Goal: Information Seeking & Learning: Learn about a topic

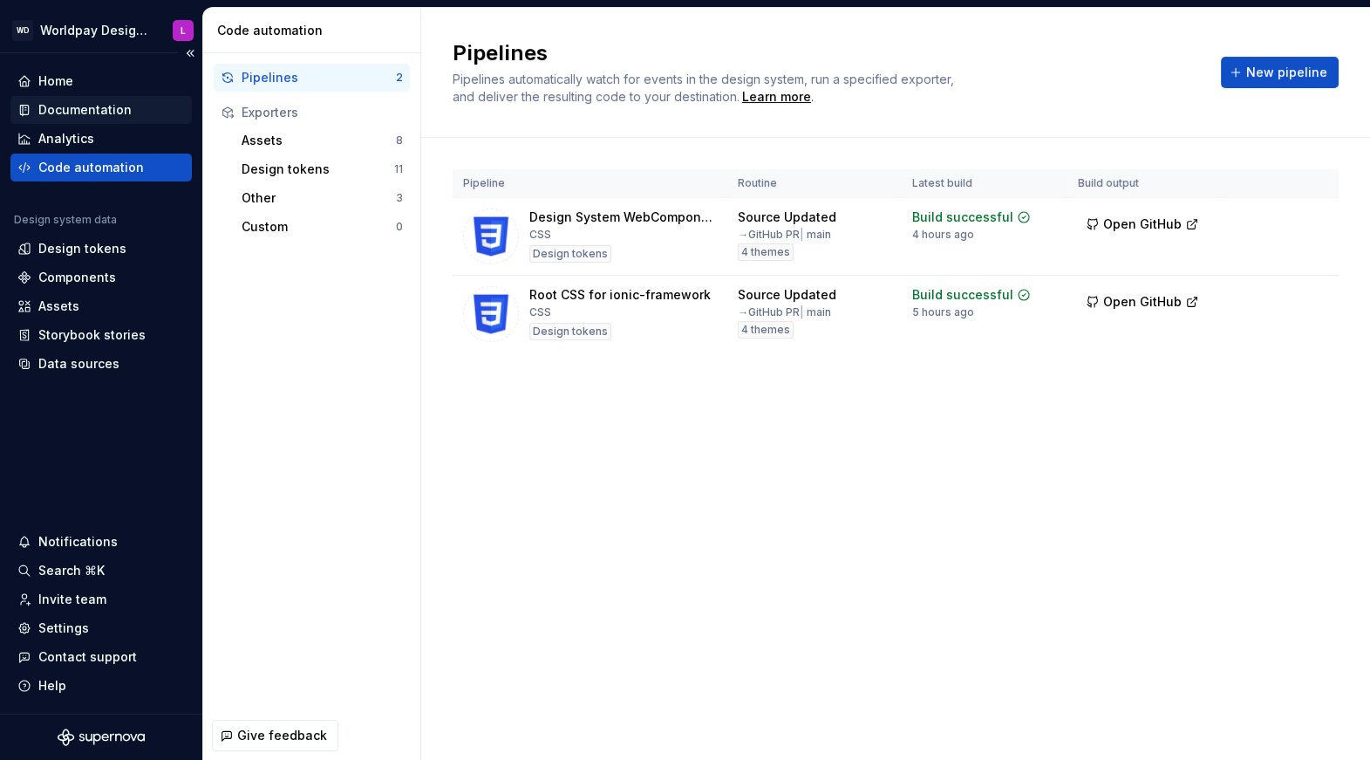
click at [90, 112] on div "Documentation" at bounding box center [84, 109] width 93 height 17
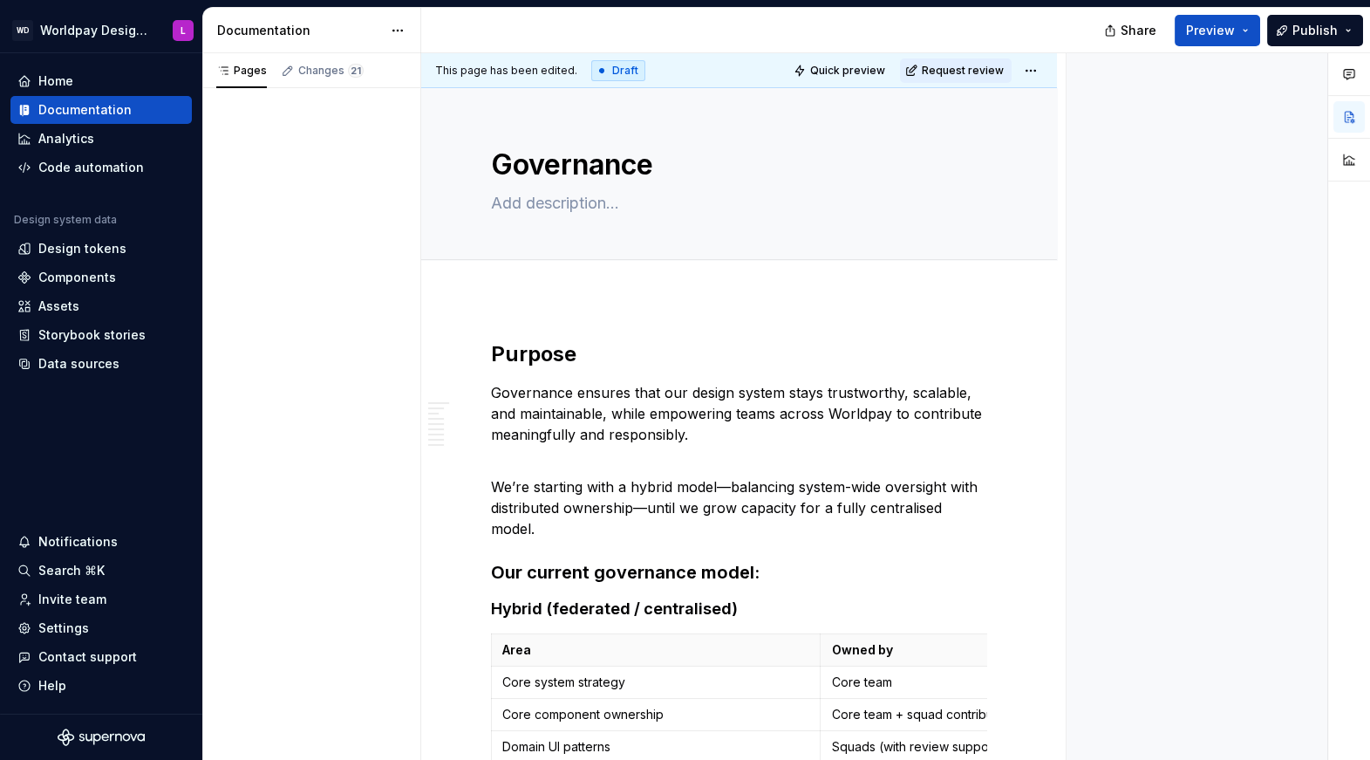
type textarea "*"
